Goal: Navigation & Orientation: Understand site structure

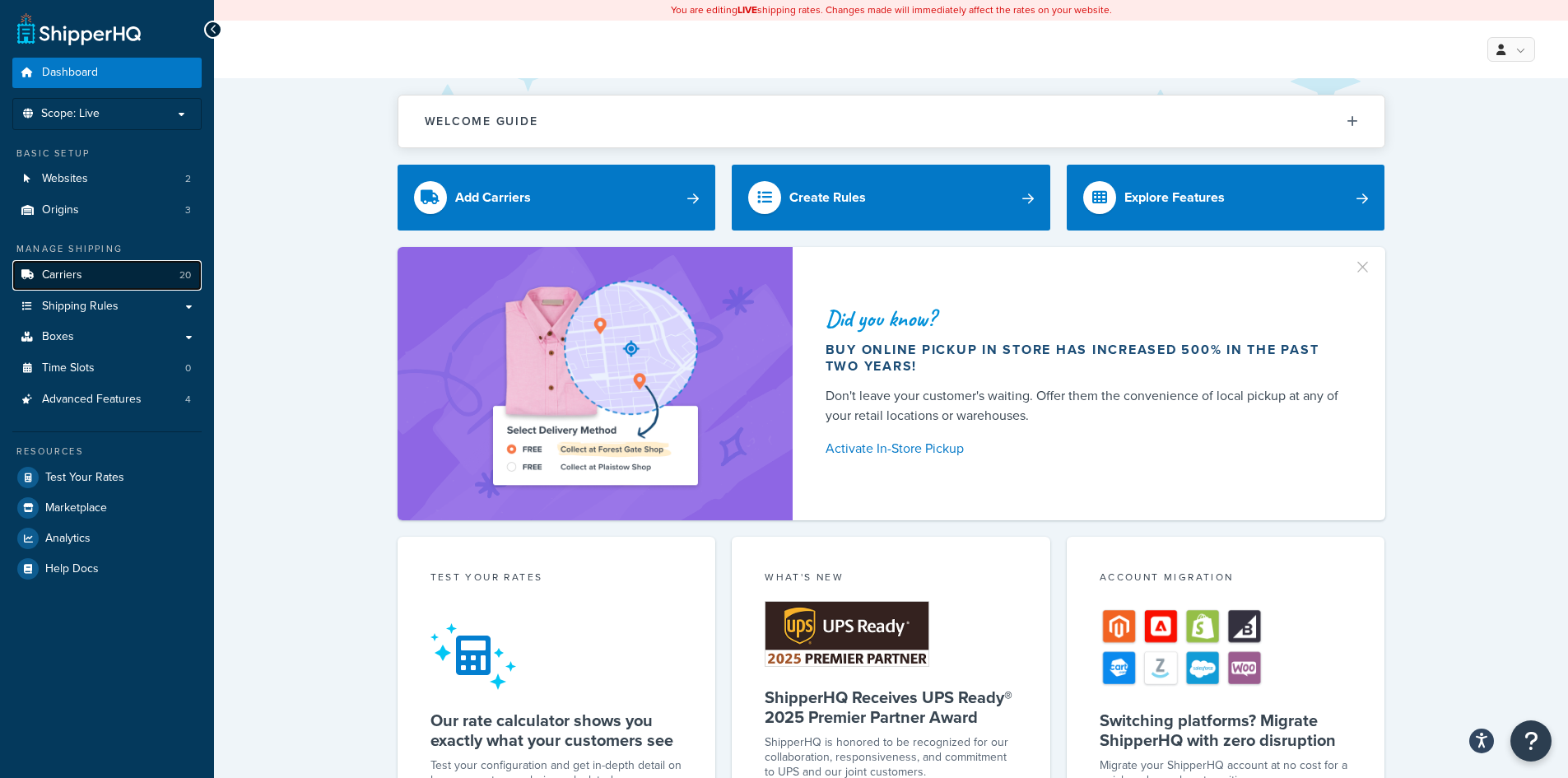
click at [85, 275] on link "Carriers 20" at bounding box center [107, 275] width 189 height 30
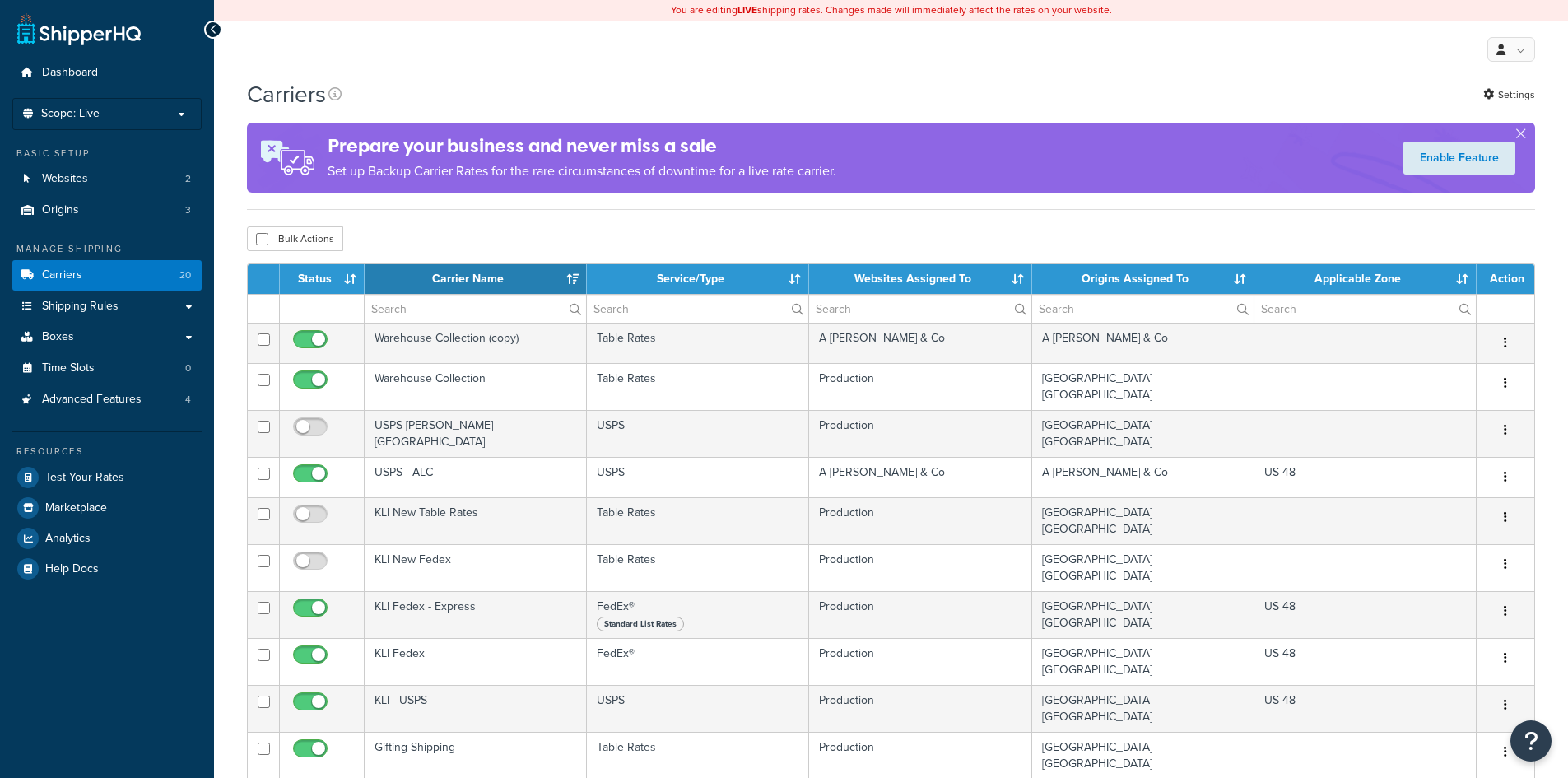
select select "15"
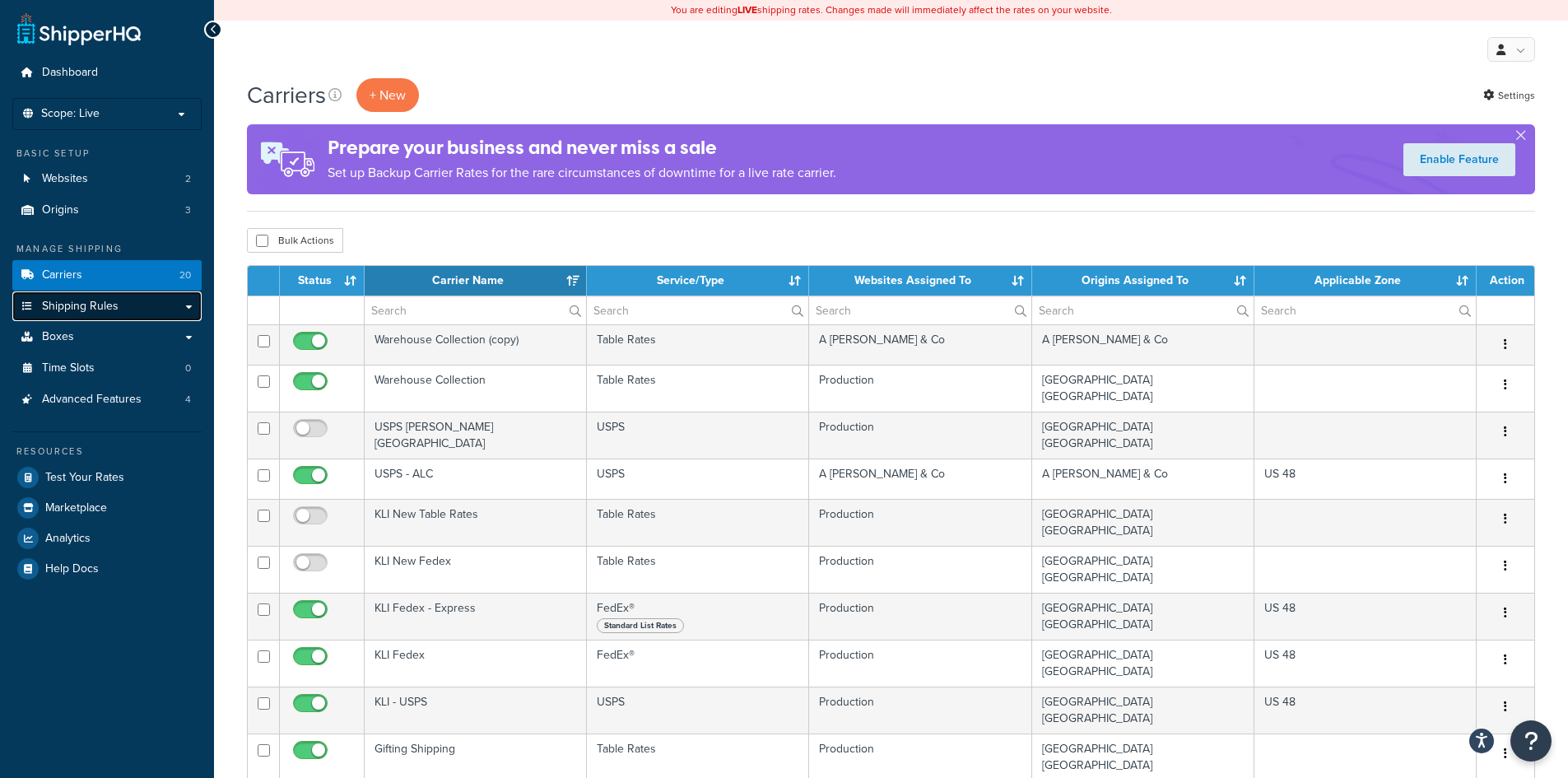
click at [87, 300] on span "Shipping Rules" at bounding box center [80, 306] width 77 height 14
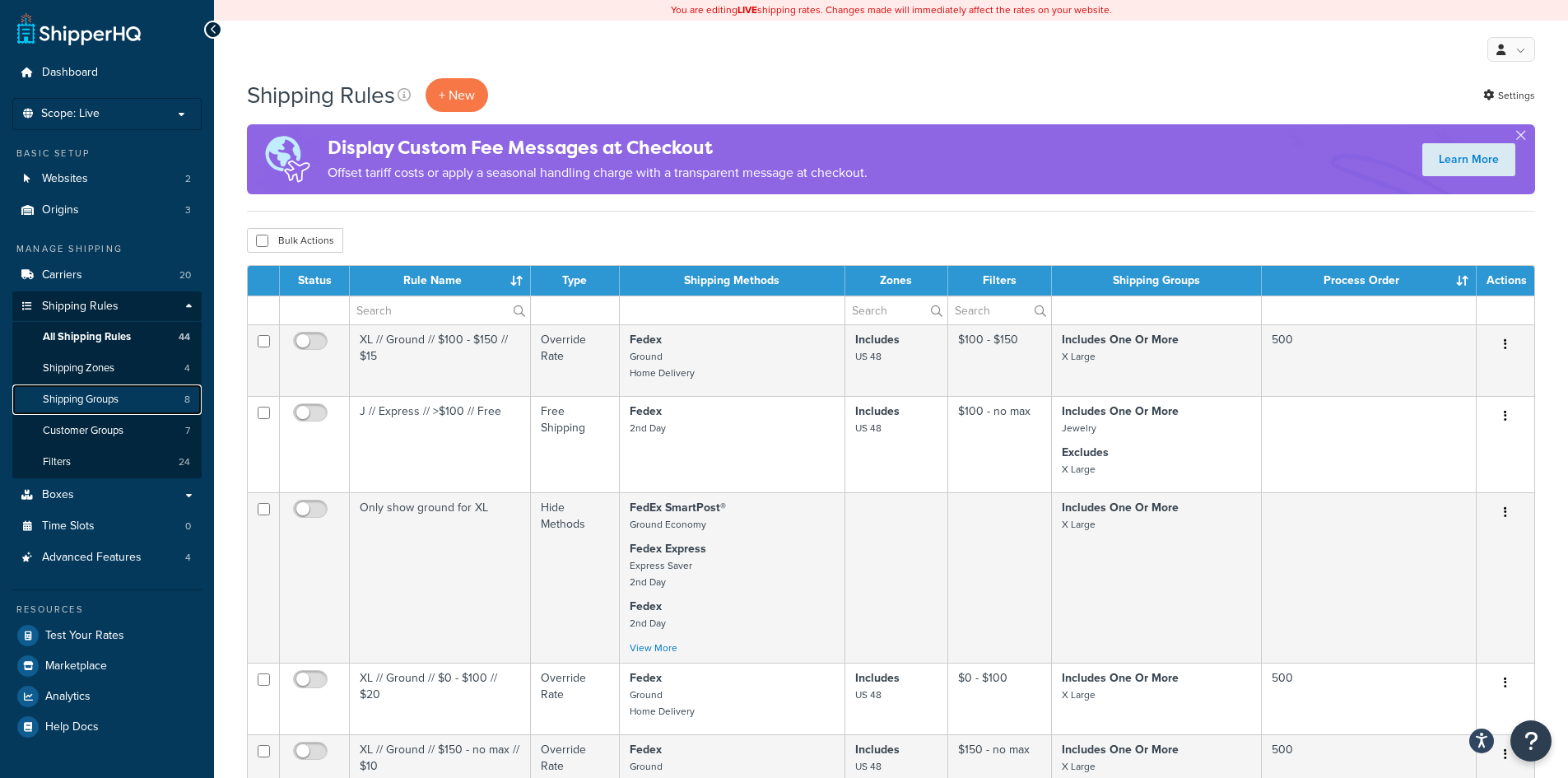
click at [79, 393] on span "Shipping Groups" at bounding box center [80, 400] width 76 height 14
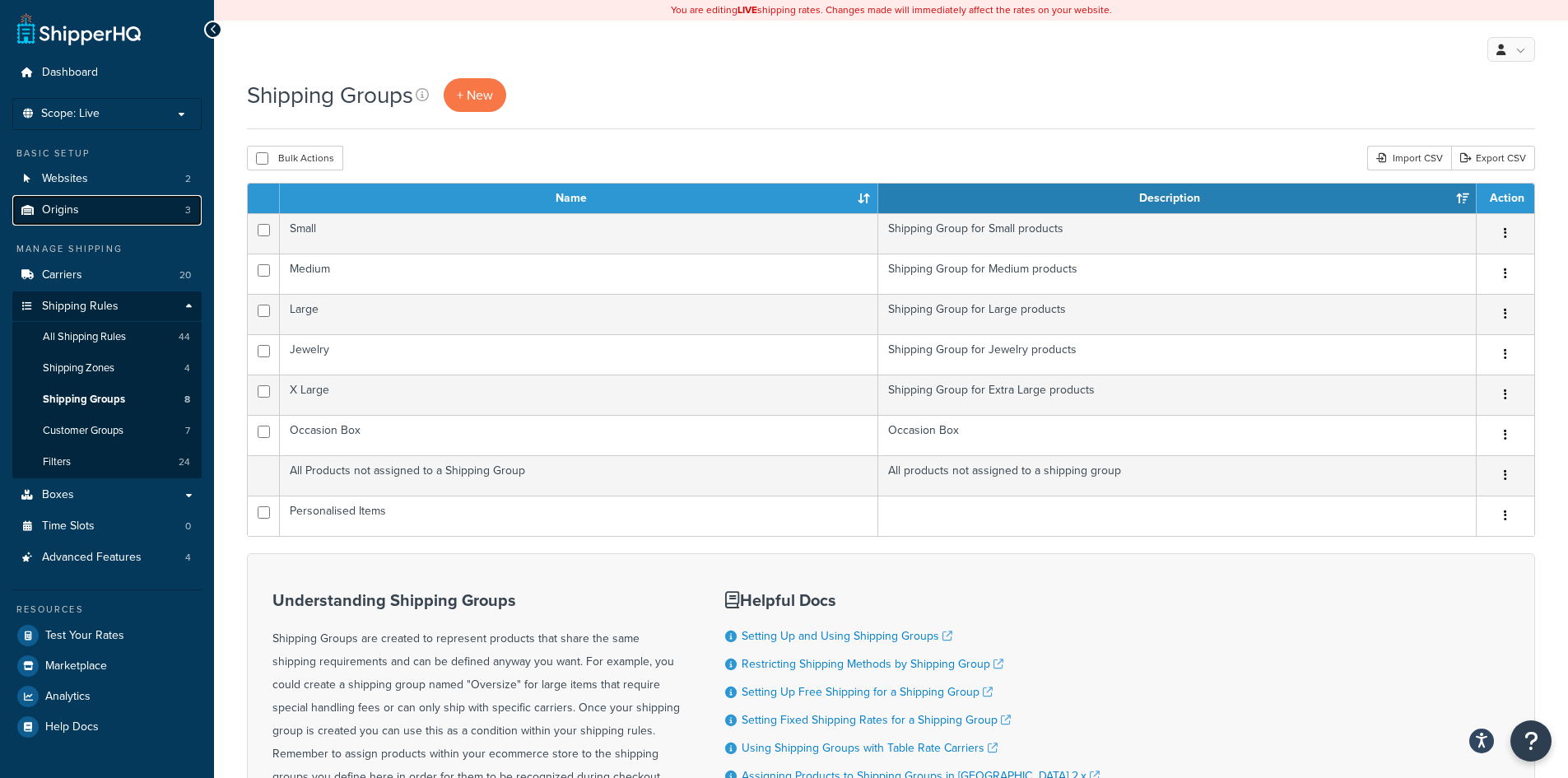
click at [65, 216] on span "Origins" at bounding box center [60, 209] width 37 height 14
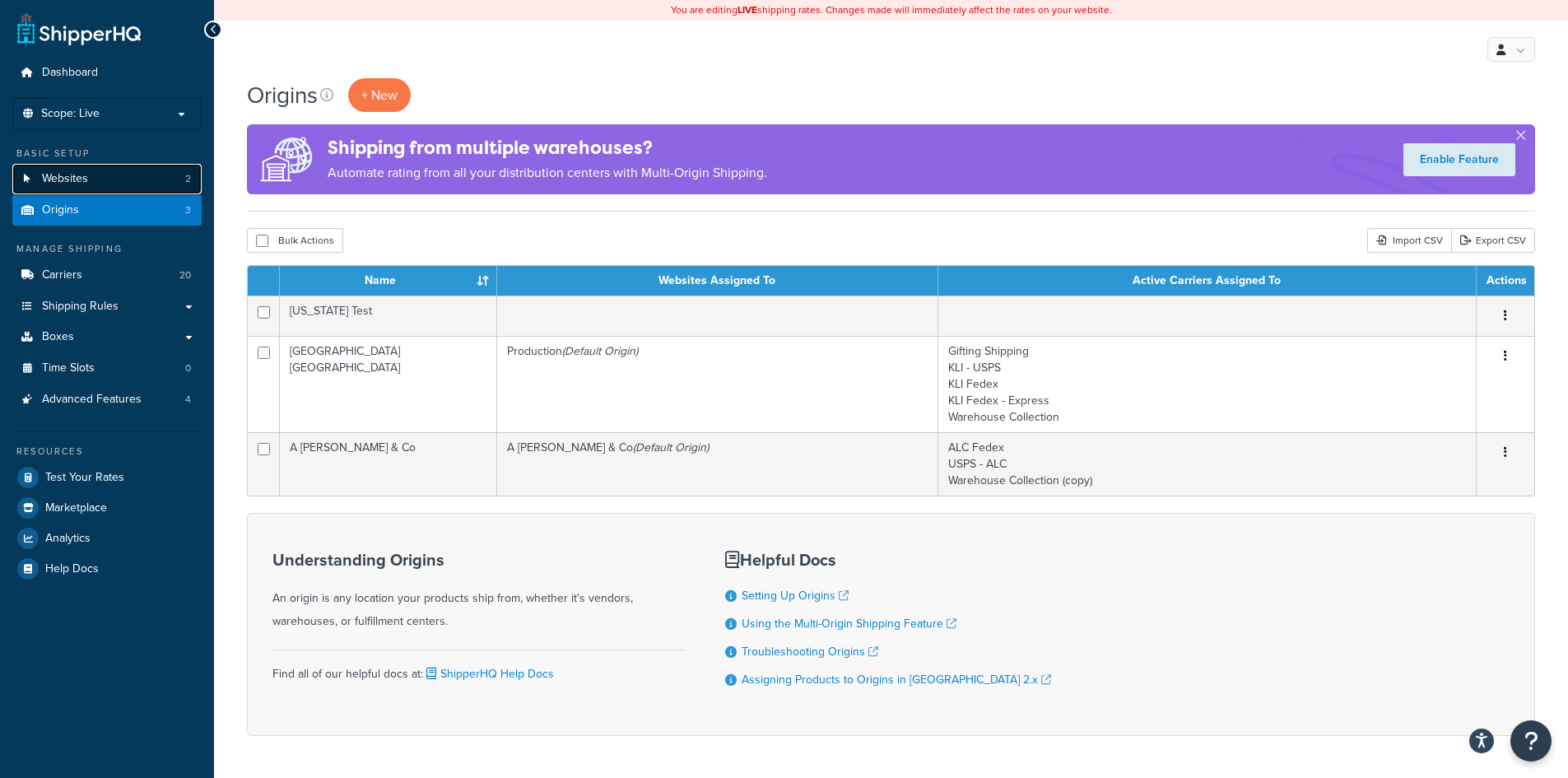
click at [37, 178] on link "Websites 2" at bounding box center [107, 178] width 189 height 30
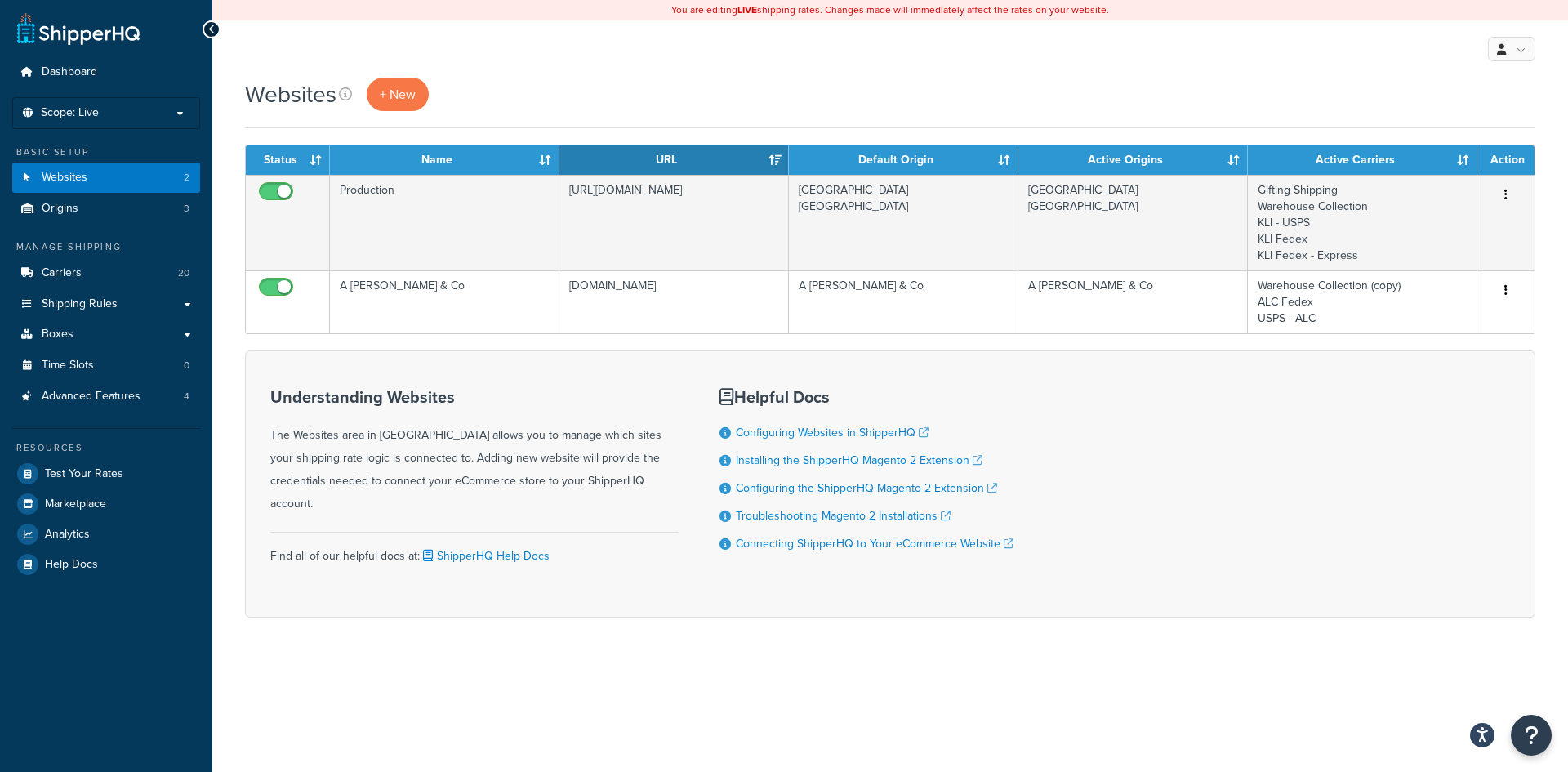
click at [640, 70] on div "My Profile Billing Global Settings Contact Us Logout" at bounding box center [890, 49] width 1356 height 57
click at [1329, 47] on div "My Profile Billing Global Settings Contact Us Logout" at bounding box center [890, 49] width 1356 height 57
